Goal: Task Accomplishment & Management: Manage account settings

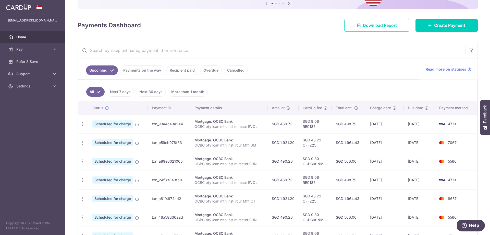
scroll to position [102, 0]
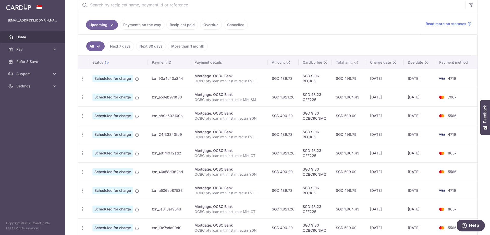
click at [272, 39] on ul "All Next 7 days Next 30 days More than 1 month" at bounding box center [274, 45] width 393 height 21
click at [86, 78] on div "Update payment Cancel payment" at bounding box center [82, 78] width 9 height 9
click at [83, 76] on icon "button" at bounding box center [82, 78] width 5 height 5
click at [99, 92] on span "Update payment" at bounding box center [110, 92] width 35 height 6
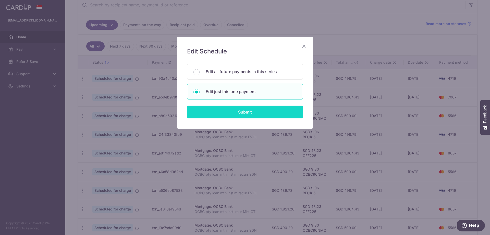
click at [240, 113] on input "Submit" at bounding box center [245, 111] width 116 height 13
radio input "true"
type input "489.73"
type input "[DATE]"
type input "OCBC pty loan mth instlm recur EVOL"
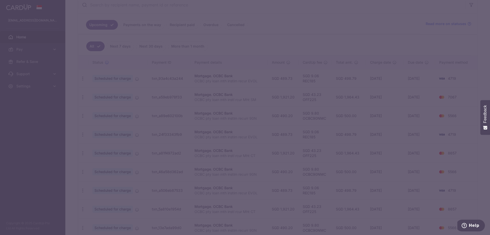
type input "REC185"
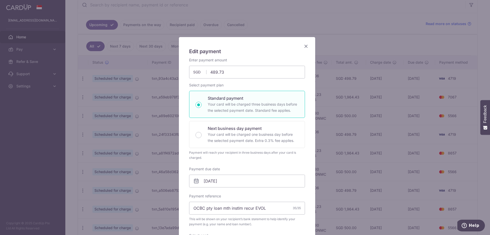
click at [236, 64] on div "Enter payment amount 489.73 489.73 SGD To change the payment amount, please can…" at bounding box center [247, 67] width 116 height 21
drag, startPoint x: 233, startPoint y: 72, endPoint x: 113, endPoint y: 53, distance: 120.7
click at [113, 53] on div "Edit payment By clicking apply, you will make changes to all payments to OCBC B…" at bounding box center [245, 117] width 490 height 235
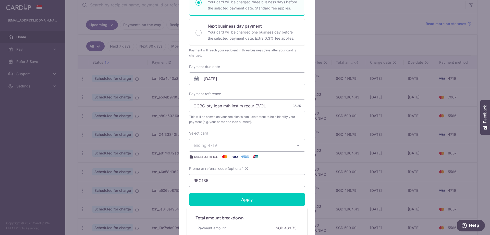
type input "366.90"
click at [265, 129] on div "Enter payment amount 366.90 366.90 SGD To change the payment amount, please can…" at bounding box center [247, 70] width 116 height 231
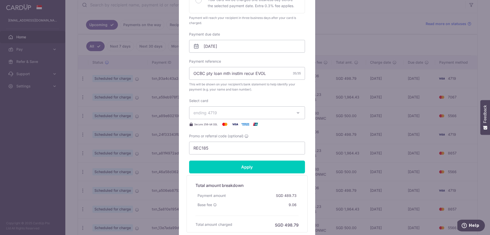
scroll to position [179, 0]
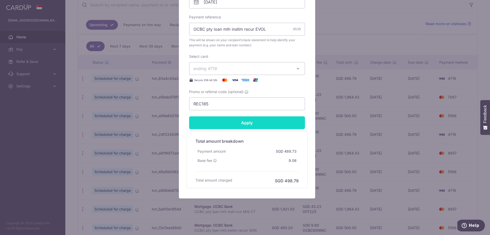
click at [268, 126] on input "Apply" at bounding box center [247, 122] width 116 height 13
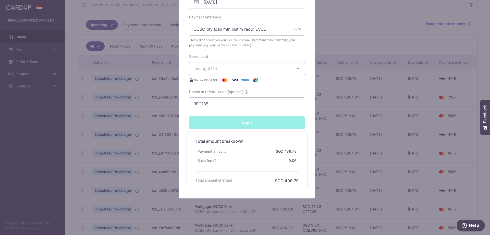
type input "Successfully Applied"
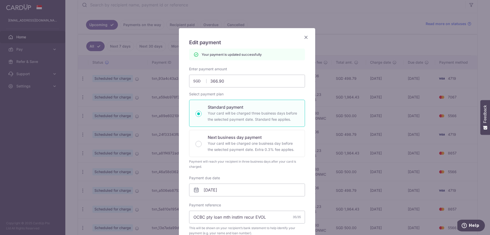
scroll to position [0, 0]
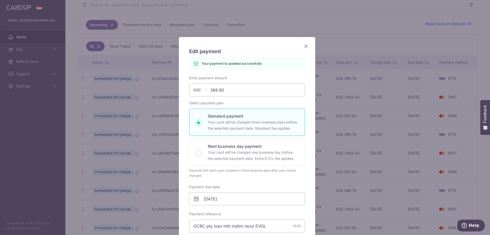
click at [372, 52] on div "Edit payment By clicking apply, you will make changes to all payments to OCBC B…" at bounding box center [245, 117] width 490 height 235
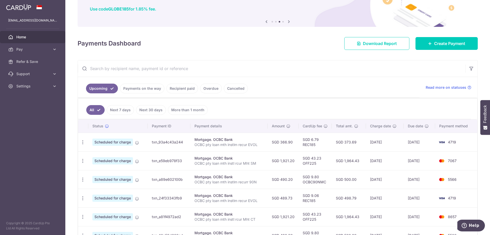
scroll to position [102, 0]
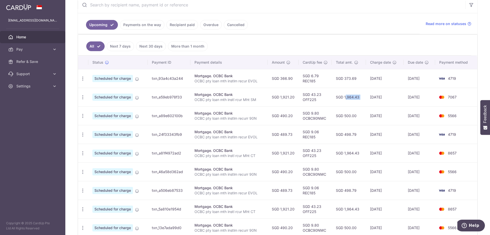
drag, startPoint x: 368, startPoint y: 103, endPoint x: 335, endPoint y: 99, distance: 33.4
click at [335, 99] on tr "Update payment Cancel payment Scheduled for charge txn_e59eb978f33 Mortgage. OC…" at bounding box center [277, 97] width 399 height 19
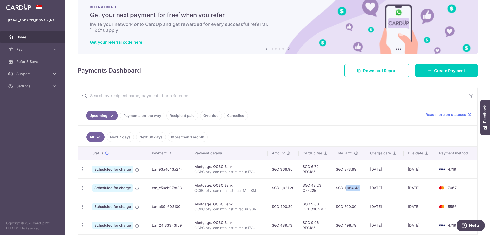
scroll to position [0, 0]
